Goal: Task Accomplishment & Management: Complete application form

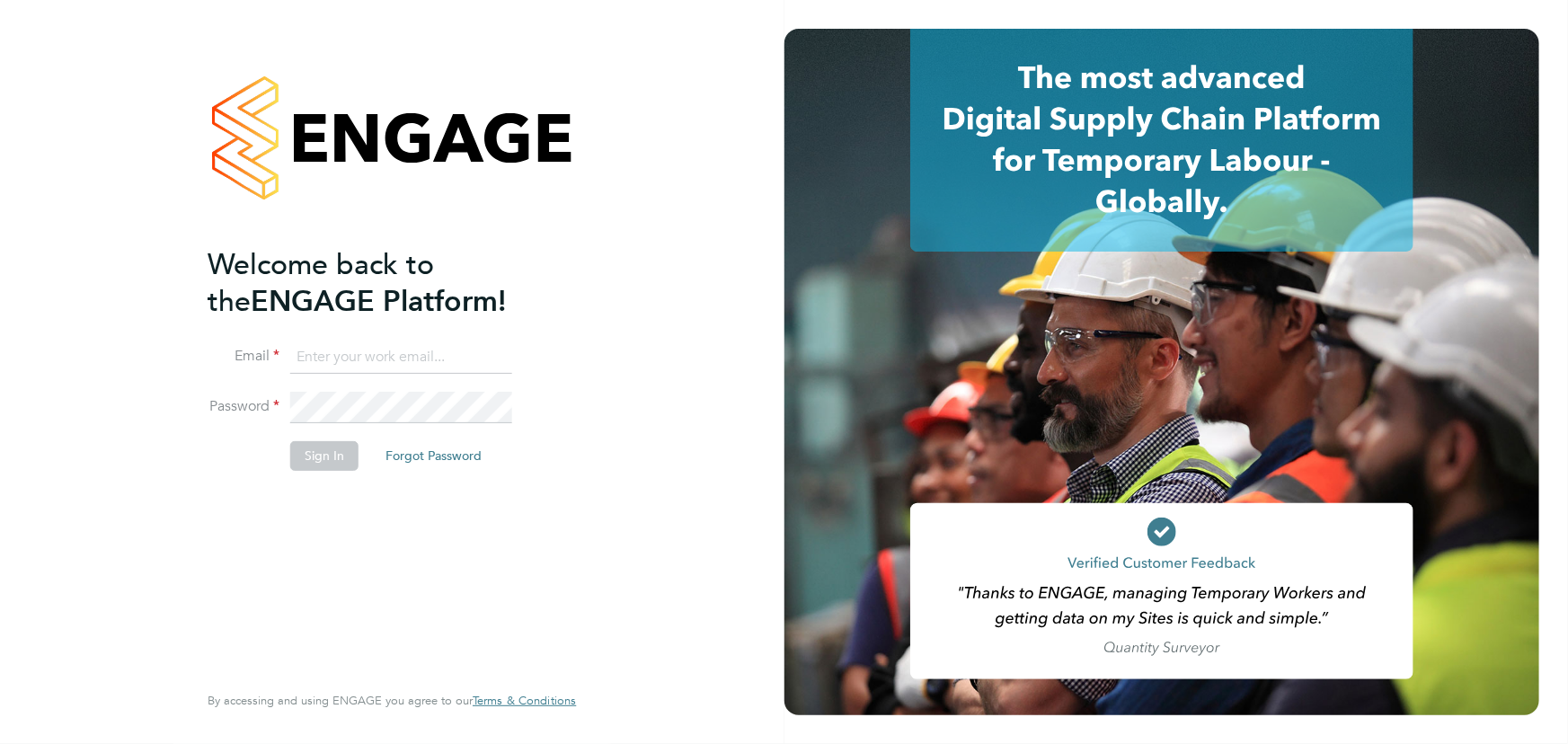
type input "maddy@xede.co.uk"
click at [324, 455] on button "Sign In" at bounding box center [324, 456] width 69 height 29
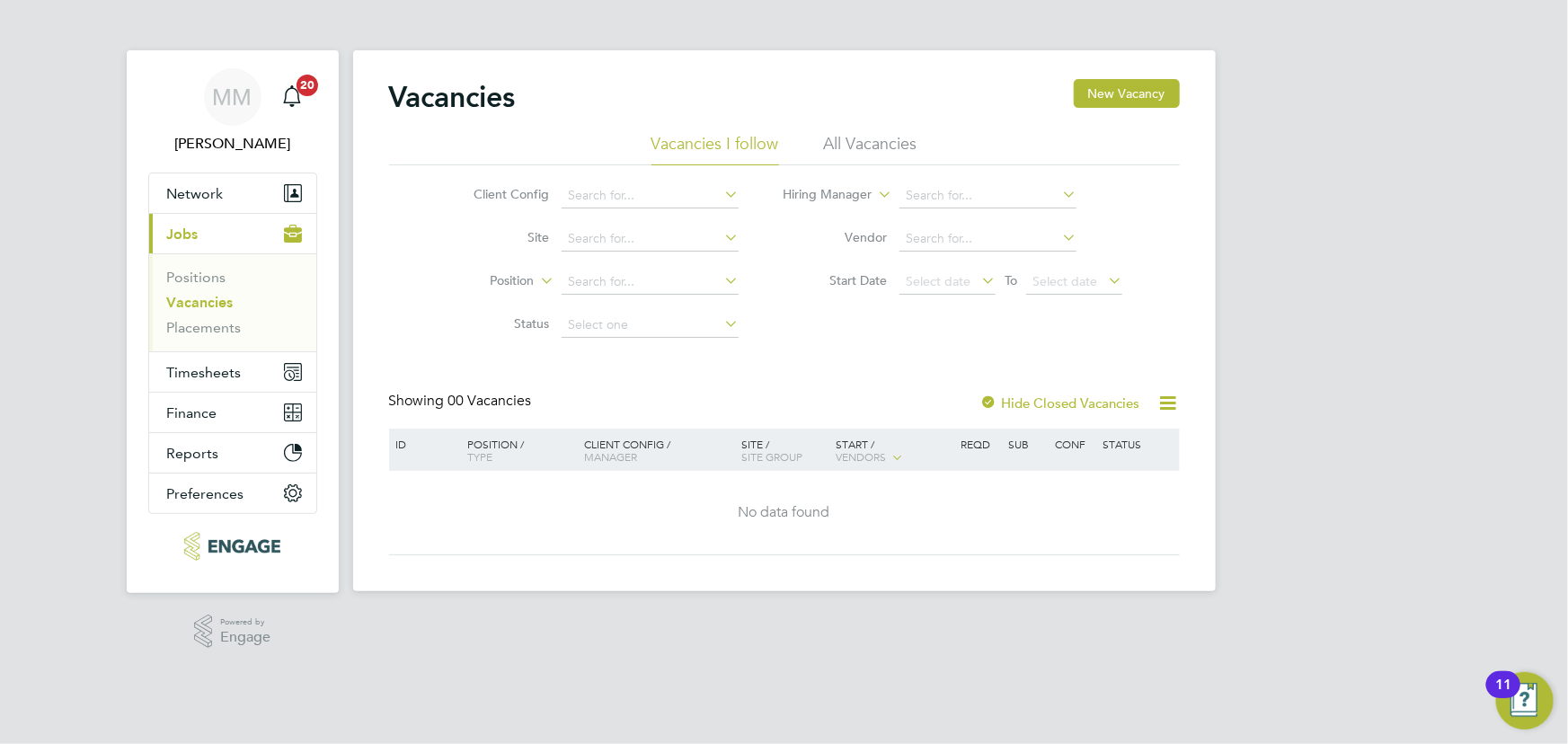
click at [843, 151] on li "All Vacancies" at bounding box center [871, 149] width 94 height 32
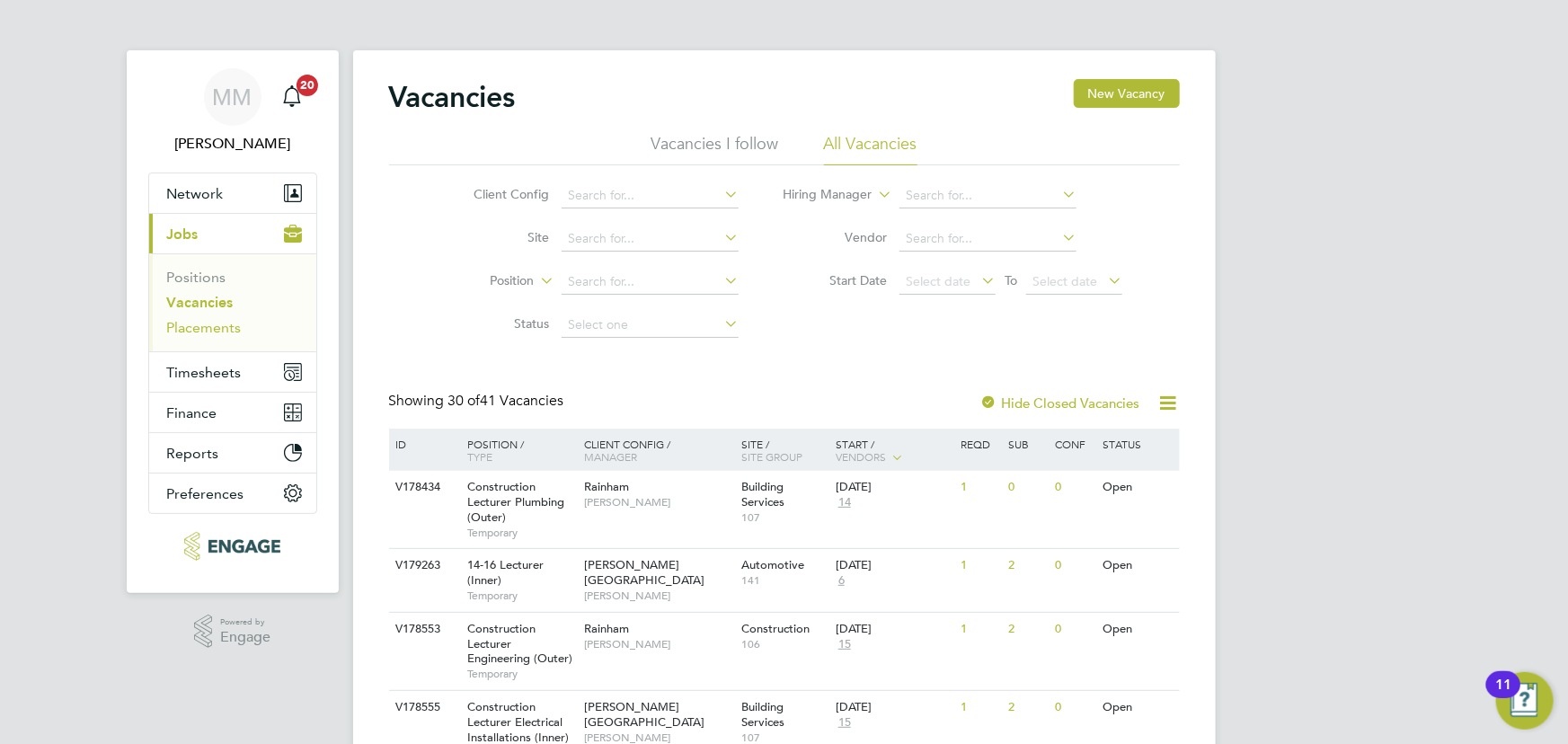
click at [223, 322] on link "Placements" at bounding box center [204, 327] width 75 height 17
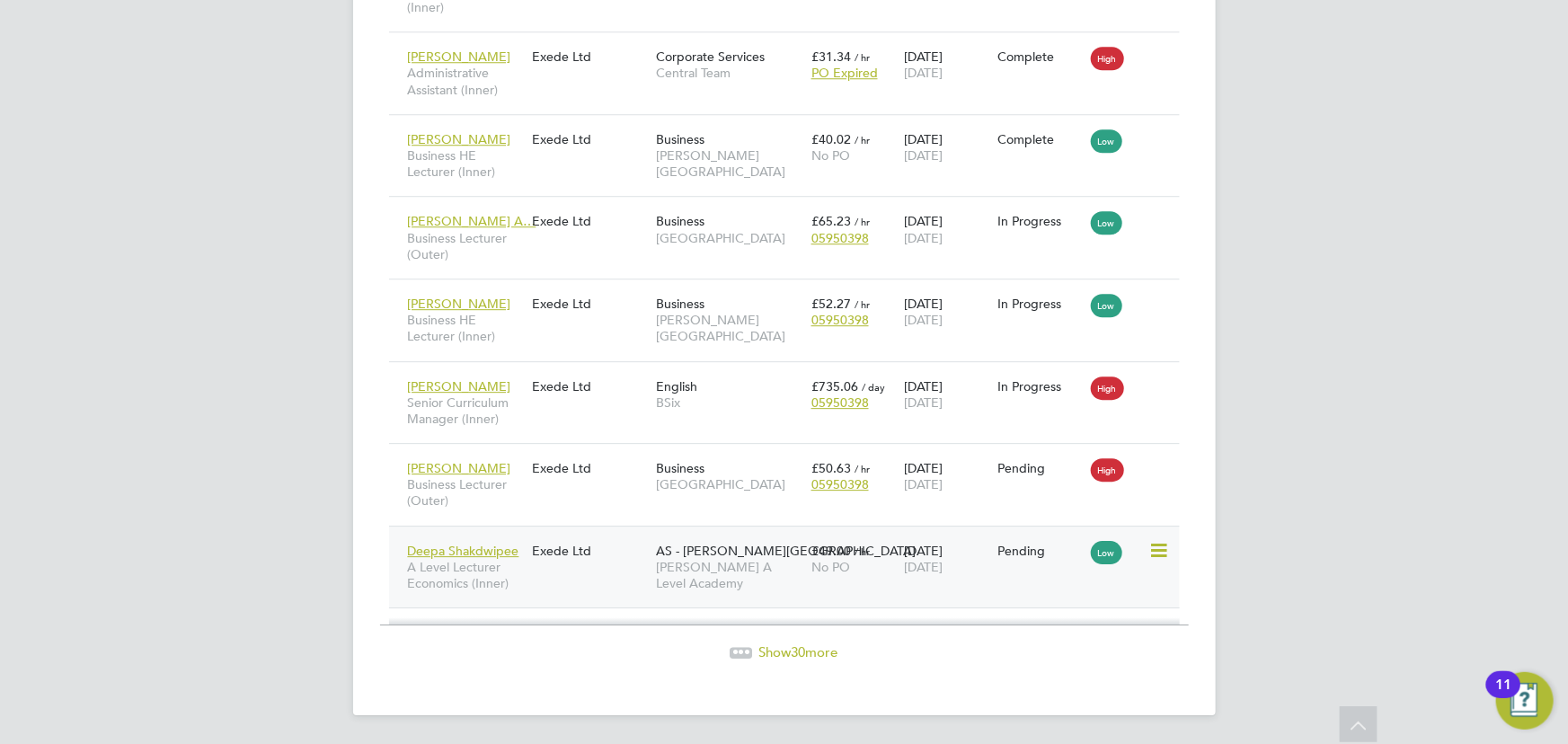
click at [565, 587] on div "Deepa Shakdwipee A Level Lecturer Economics (Inner) Exede Ltd AS - [PERSON_NAME…" at bounding box center [784, 566] width 790 height 83
click at [547, 545] on div "Exede Ltd" at bounding box center [589, 551] width 124 height 34
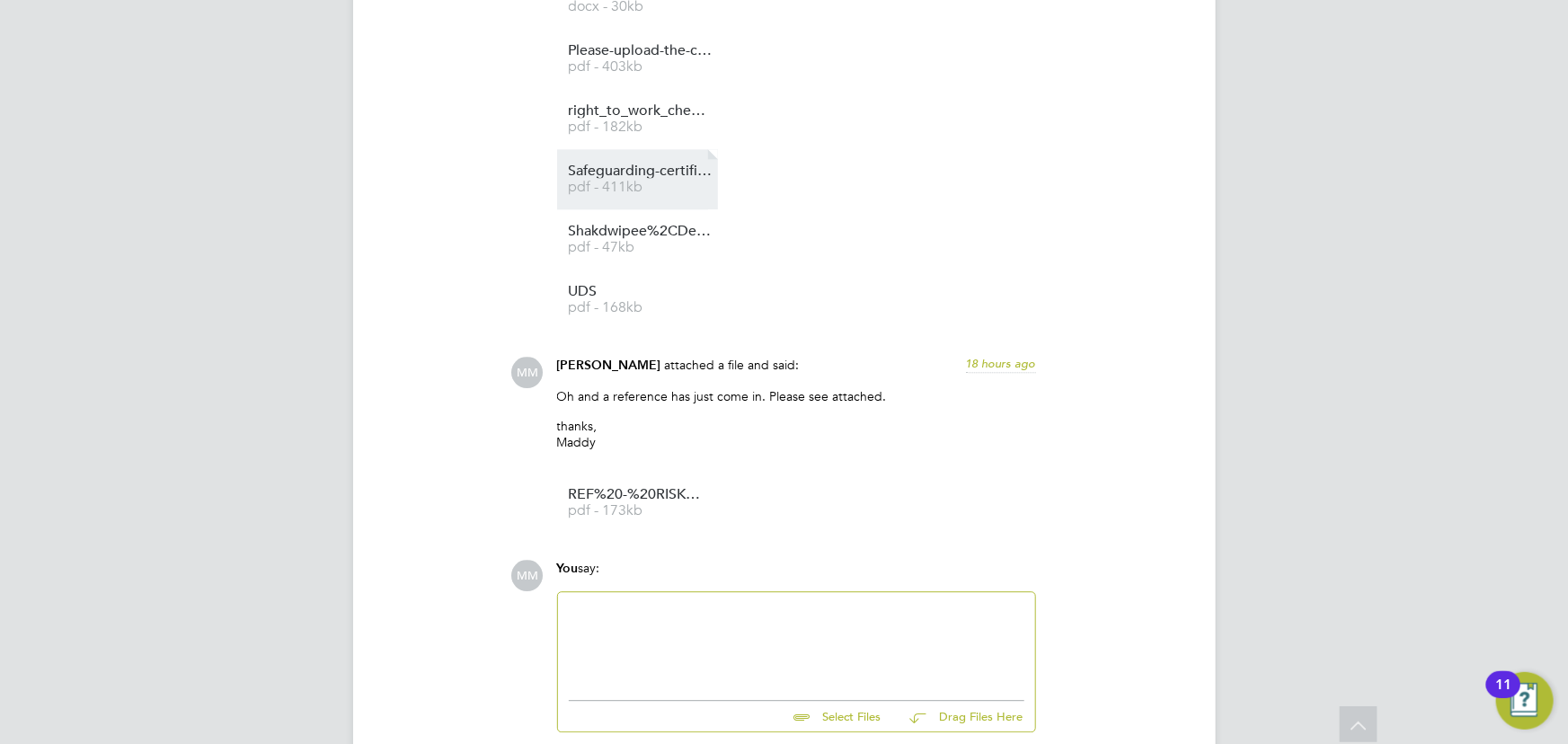
scroll to position [2234, 0]
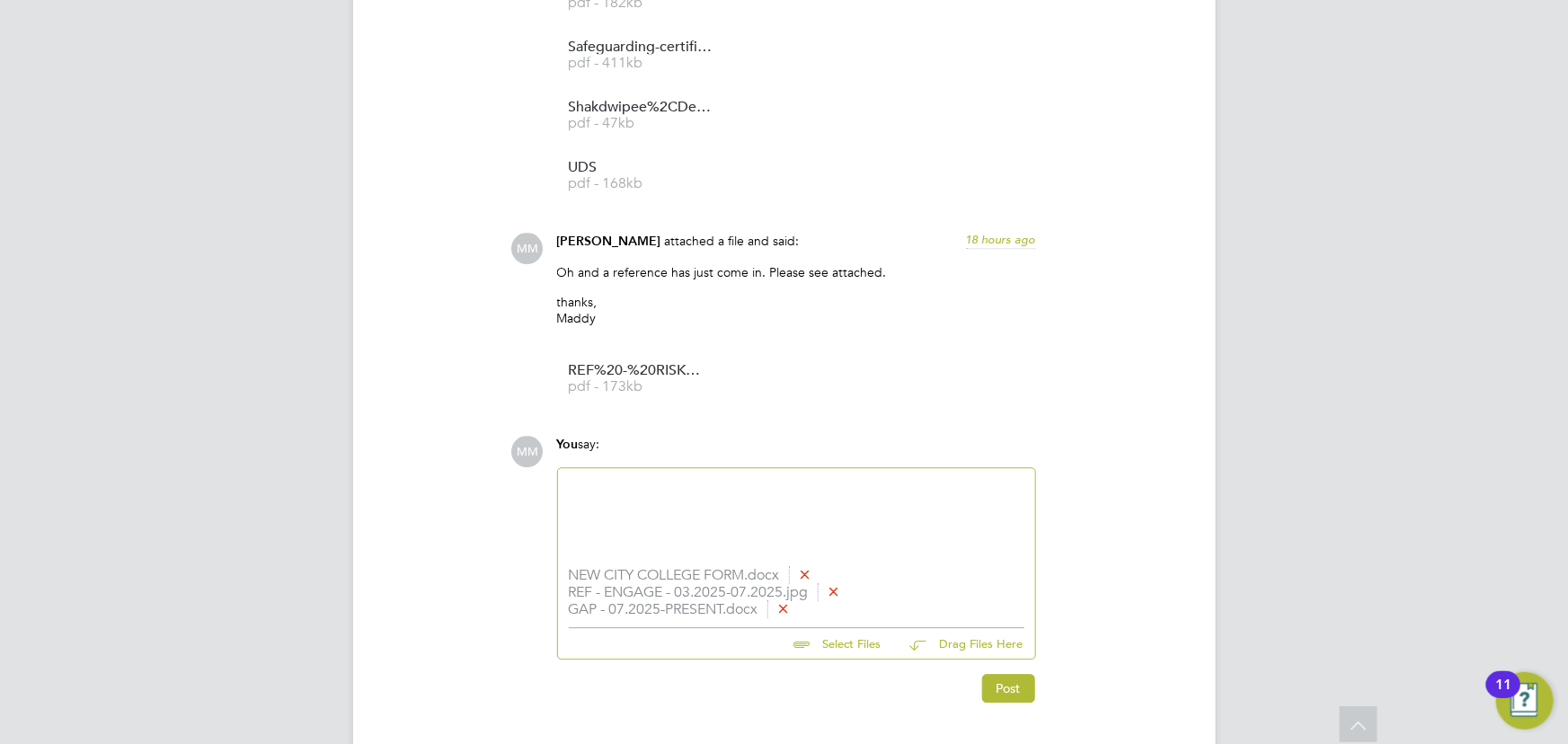
click at [633, 518] on div at bounding box center [796, 518] width 456 height 78
click at [602, 521] on div "I'm plased to attached" at bounding box center [796, 521] width 456 height 16
click at [704, 529] on div "I'm pleased to attached" at bounding box center [796, 521] width 456 height 16
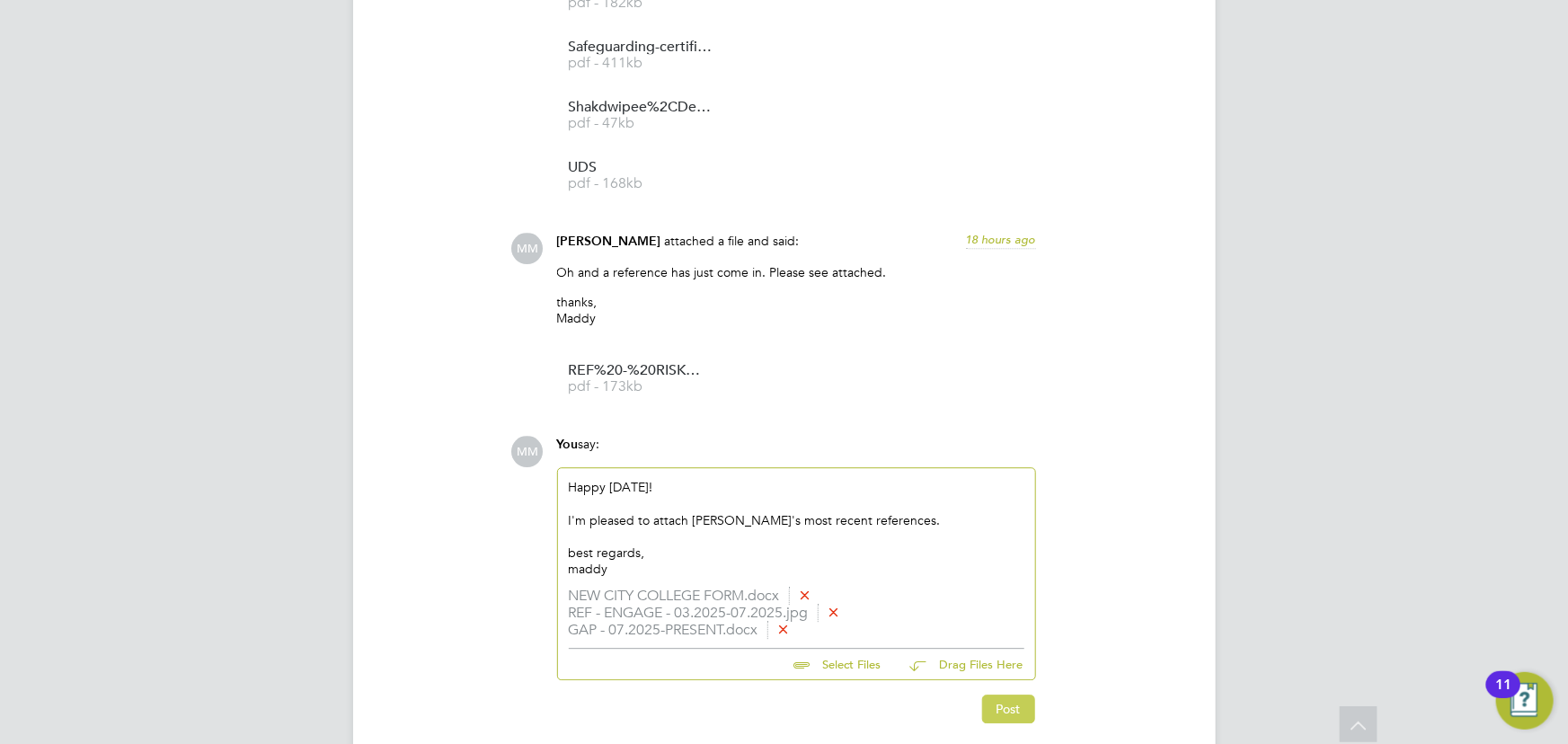
click at [1011, 696] on button "Post" at bounding box center [1008, 709] width 53 height 29
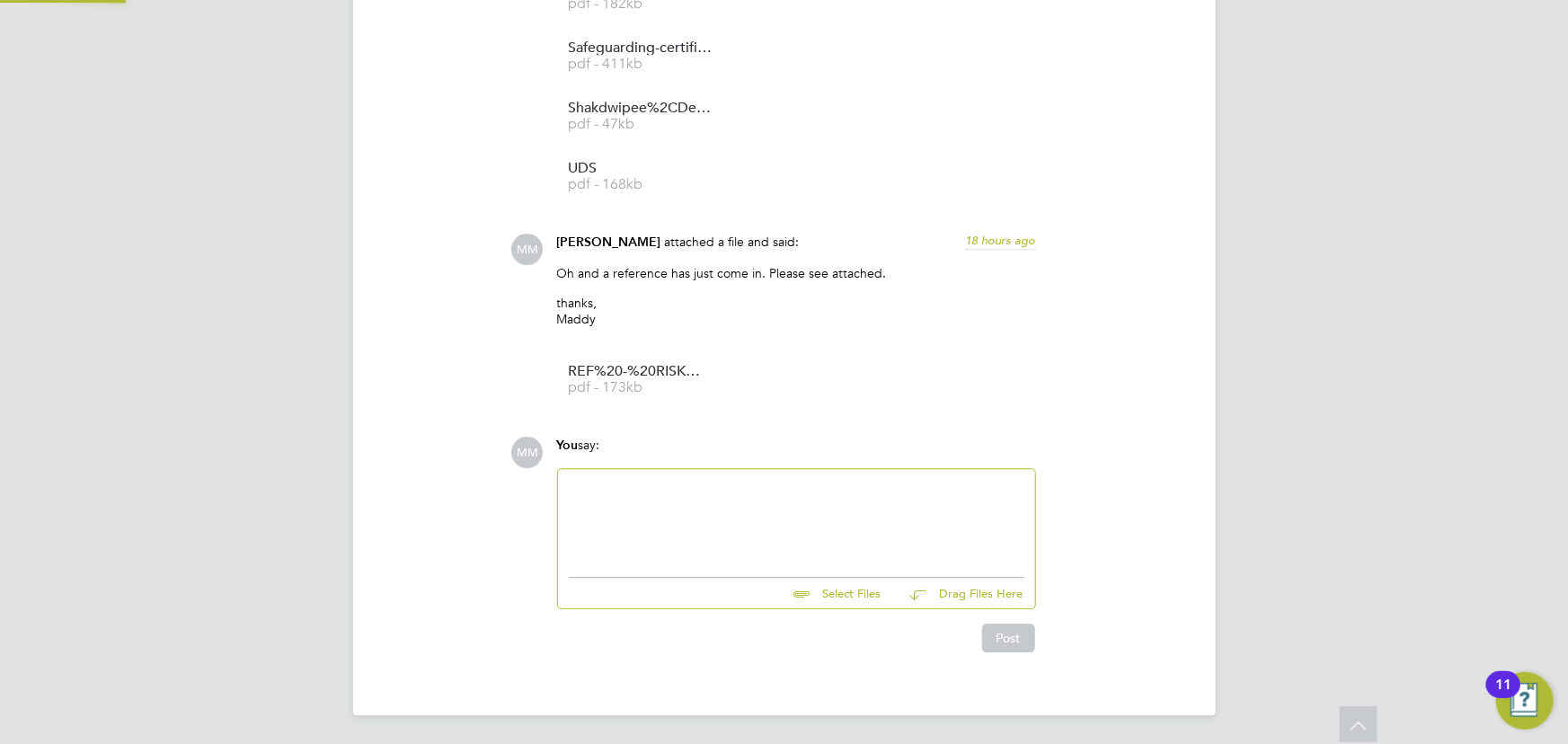
scroll to position [2588, 0]
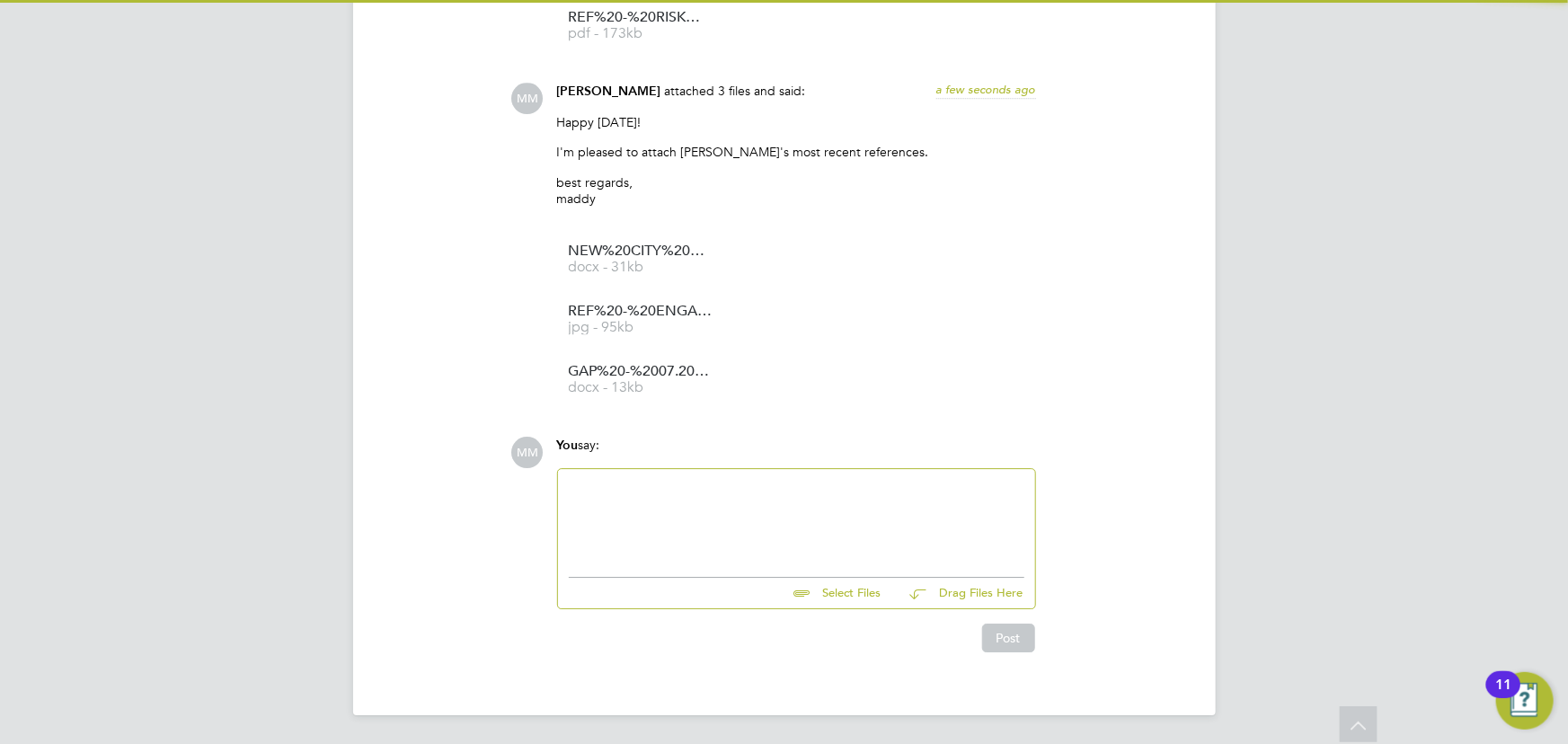
click at [958, 742] on app-footer at bounding box center [784, 730] width 862 height 29
